Goal: Find specific page/section: Find specific page/section

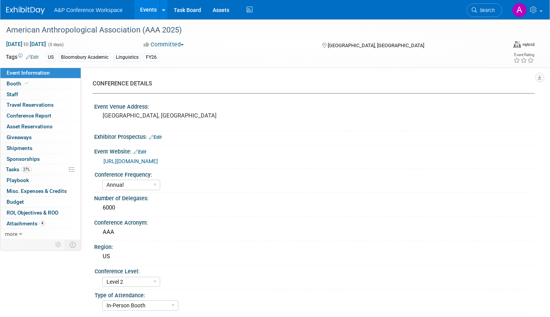
select select "Annual"
select select "Level 2"
select select "In-Person Booth"
select select "Anthropology"
select select "Bloomsbury Academic"
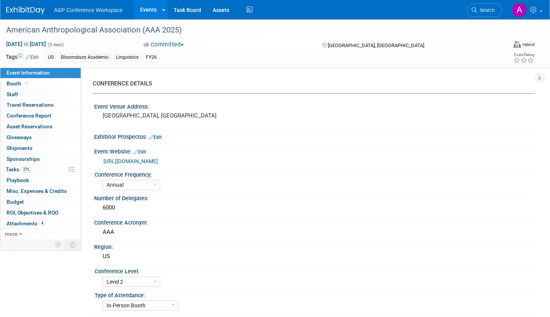
select select "[PERSON_NAME]"
select select "Networking/Commissioning"
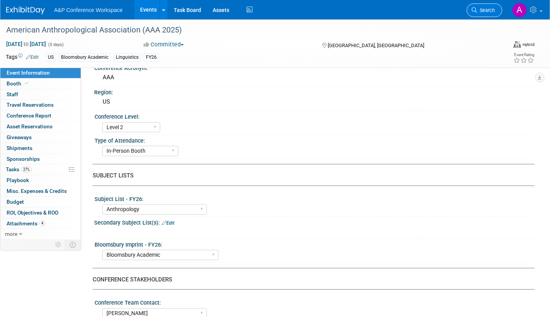
click at [482, 8] on span "Search" at bounding box center [486, 10] width 18 height 6
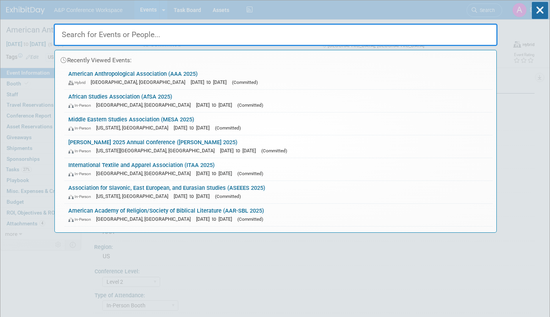
click at [241, 211] on link "American Academy of Religion/Society of Biblical Literature (AAR-SBL 2025) In-P…" at bounding box center [278, 214] width 428 height 22
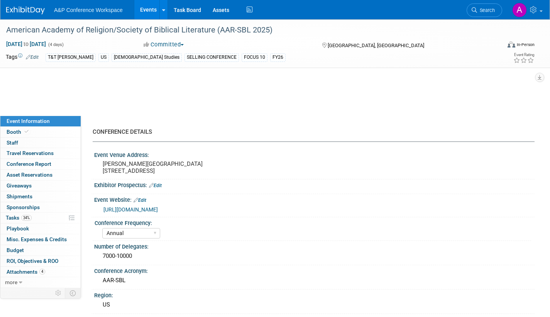
select select "Annual"
select select "Level 1"
select select "In-Person Booth"
select select "[DEMOGRAPHIC_DATA] Studies"
select select "T&T [PERSON_NAME]"
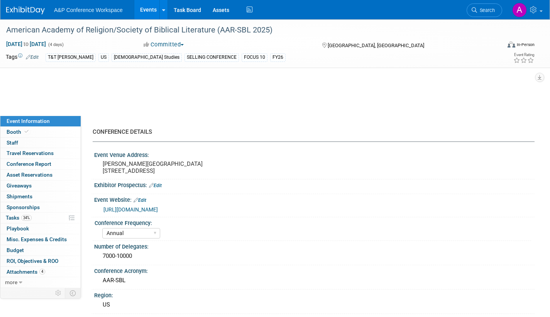
select select "[PERSON_NAME]"
select select "Networking/Commissioning"
